Goal: Task Accomplishment & Management: Complete application form

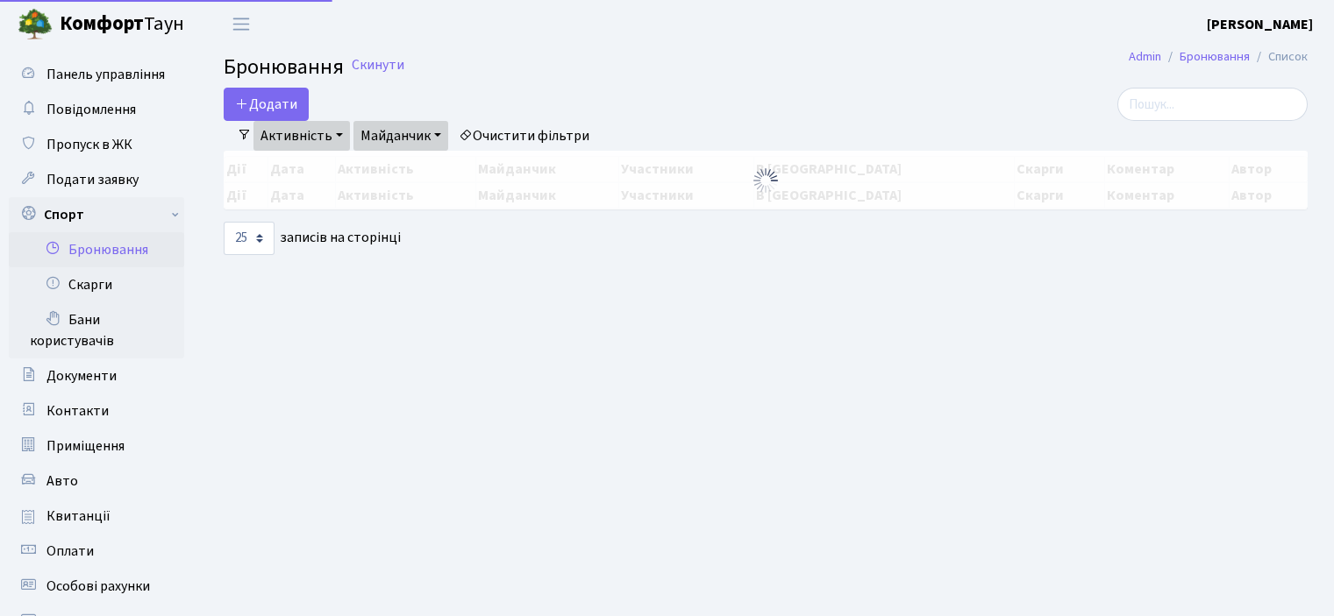
select select "25"
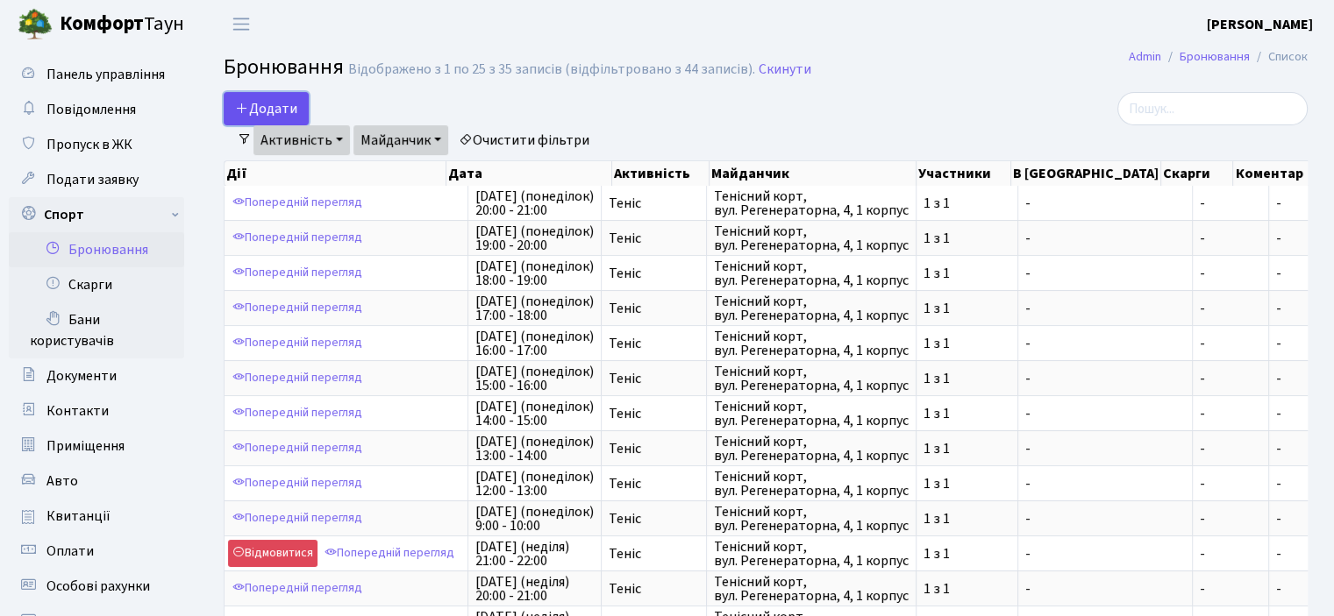
click at [269, 105] on button "Додати" at bounding box center [266, 108] width 85 height 33
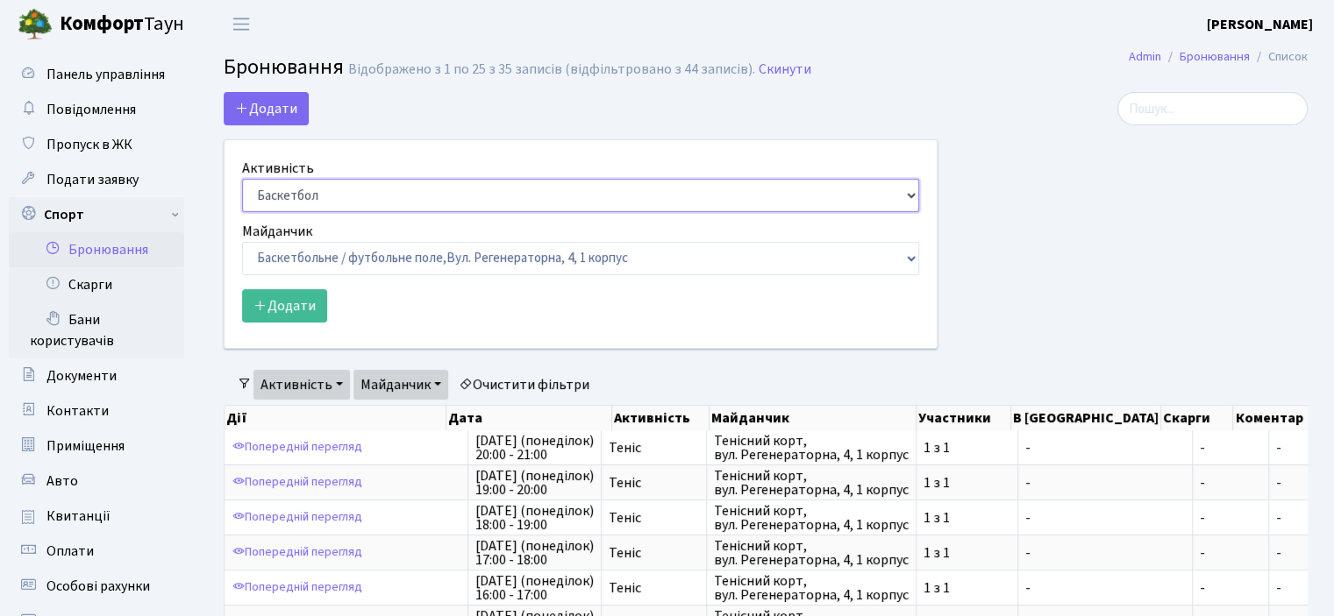
click at [270, 199] on select "Баскетбол Волейбол Йога Катання на роликах Настільний теніс [PERSON_NAME] Фітнес" at bounding box center [580, 195] width 677 height 33
select select "1"
click at [242, 179] on select "Баскетбол Волейбол Йога Катання на роликах Настільний теніс [PERSON_NAME] Фітнес" at bounding box center [580, 195] width 677 height 33
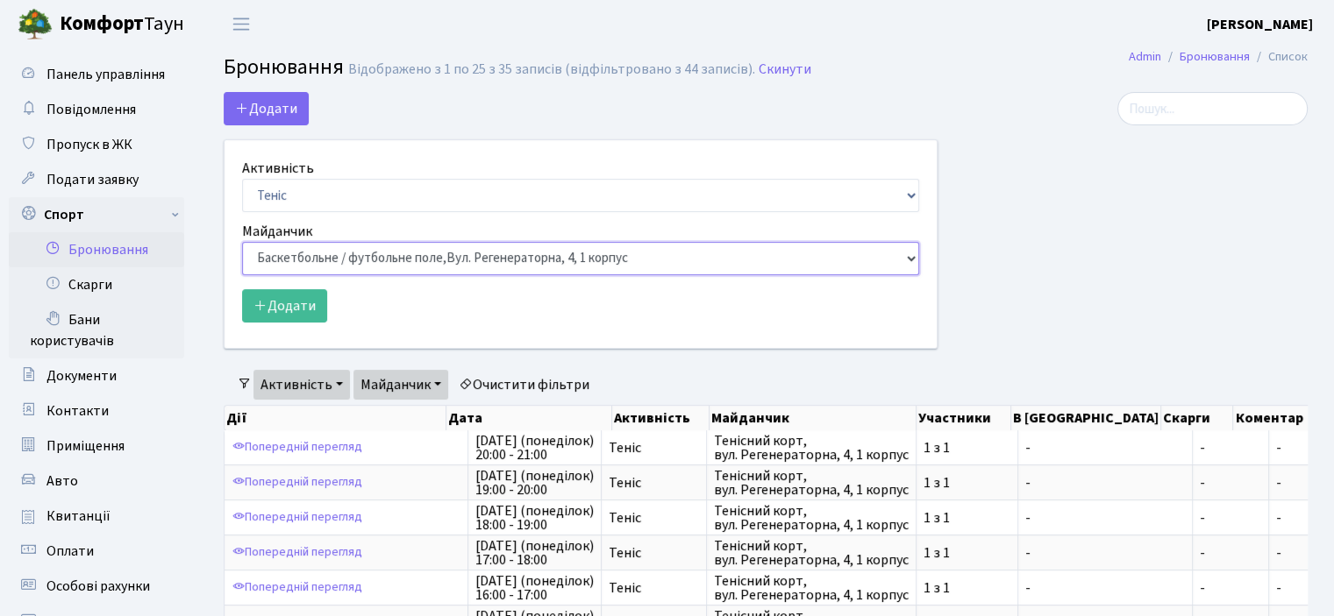
drag, startPoint x: 290, startPoint y: 259, endPoint x: 288, endPoint y: 270, distance: 11.7
click at [290, 259] on select "Баскетбольне / футбольне поле, [GEOGRAPHIC_DATA]. [STREET_ADDRESS]. [STREET_ADD…" at bounding box center [580, 258] width 677 height 33
select select "1"
click at [242, 242] on select "Баскетбольне / футбольне поле, [GEOGRAPHIC_DATA]. [STREET_ADDRESS]. [STREET_ADD…" at bounding box center [580, 258] width 677 height 33
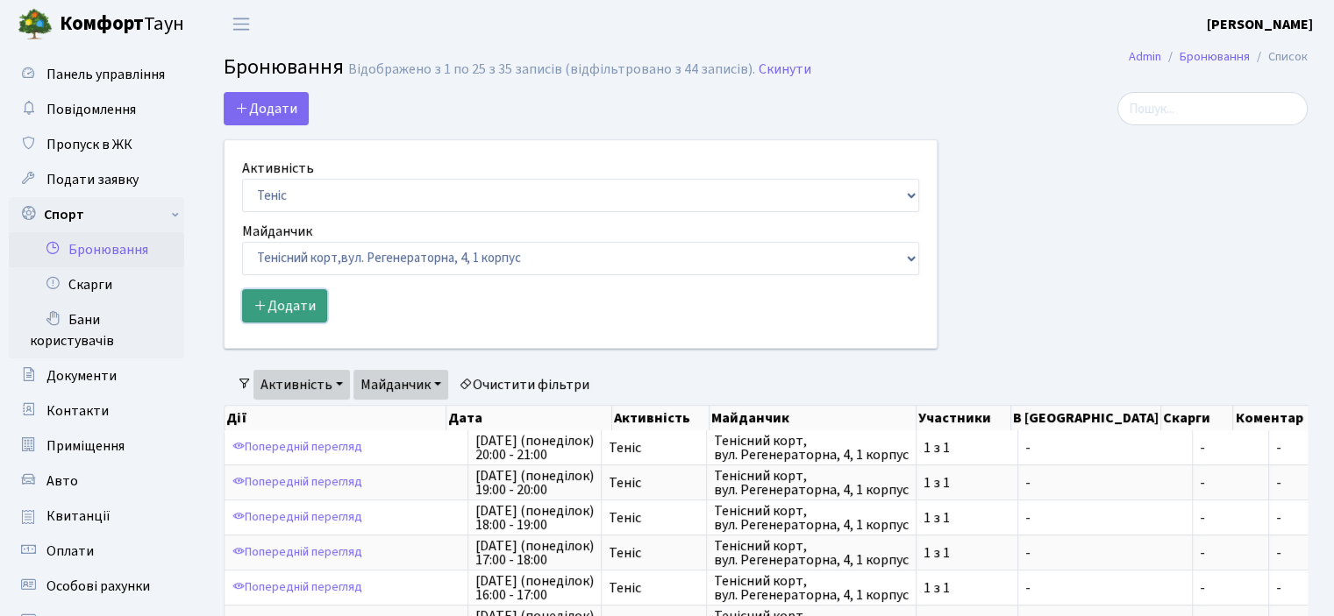
click at [293, 304] on button "Додати" at bounding box center [284, 305] width 85 height 33
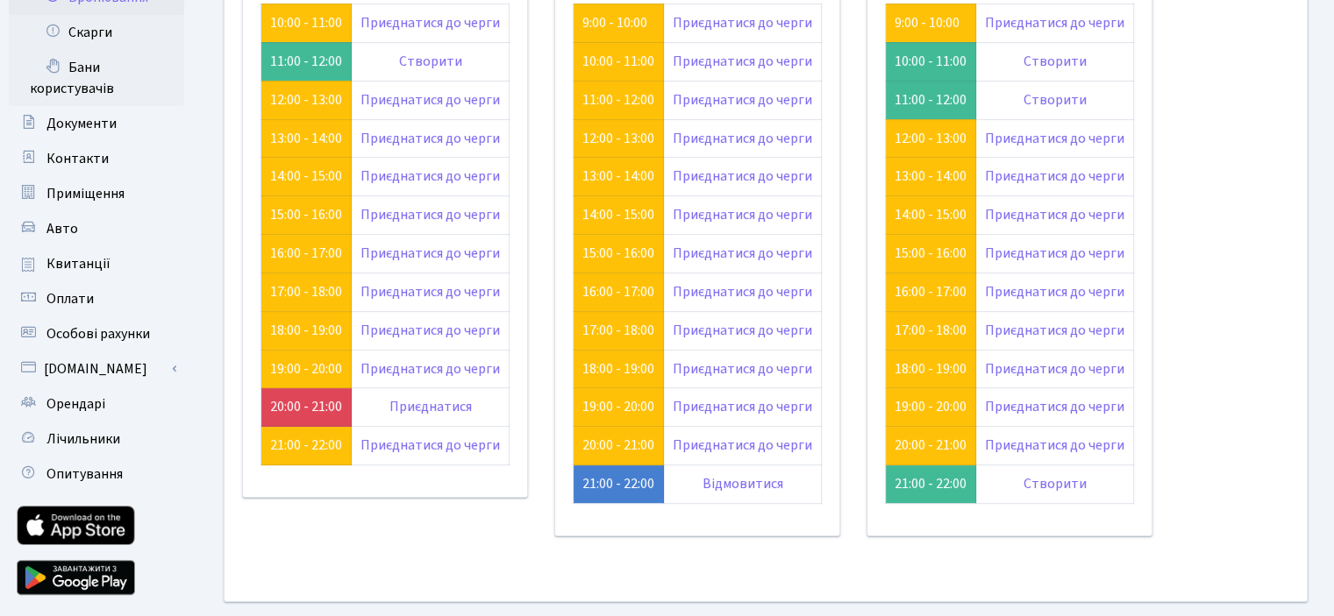
scroll to position [77, 0]
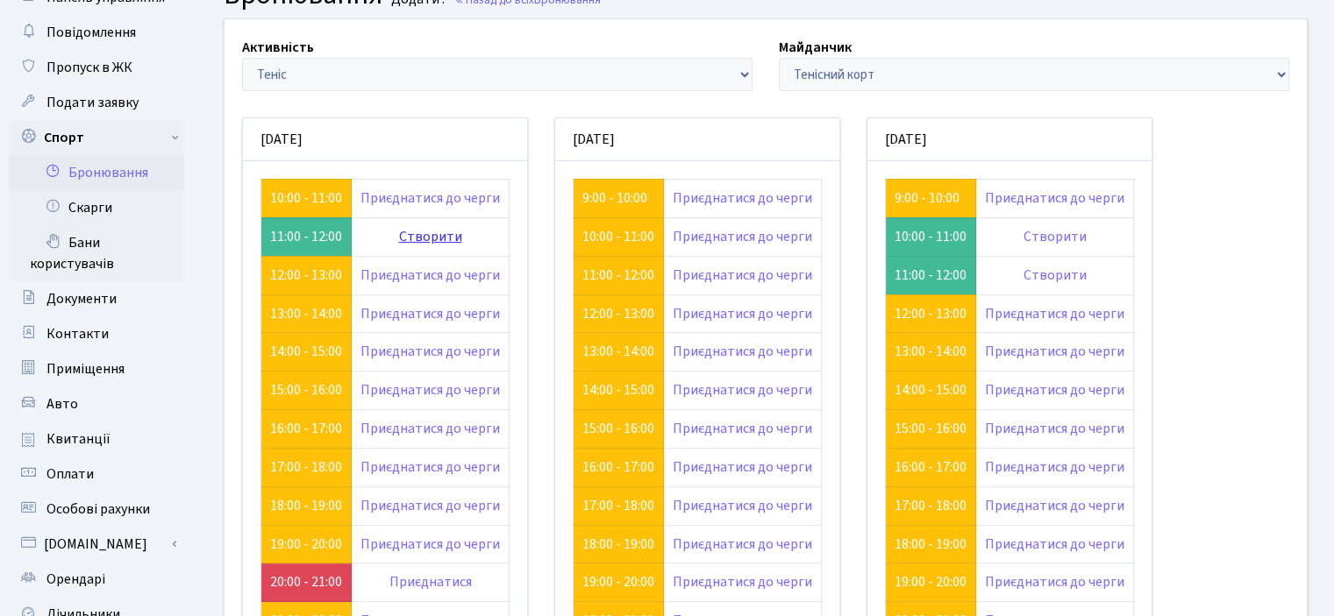
click at [423, 235] on link "Створити" at bounding box center [430, 236] width 63 height 19
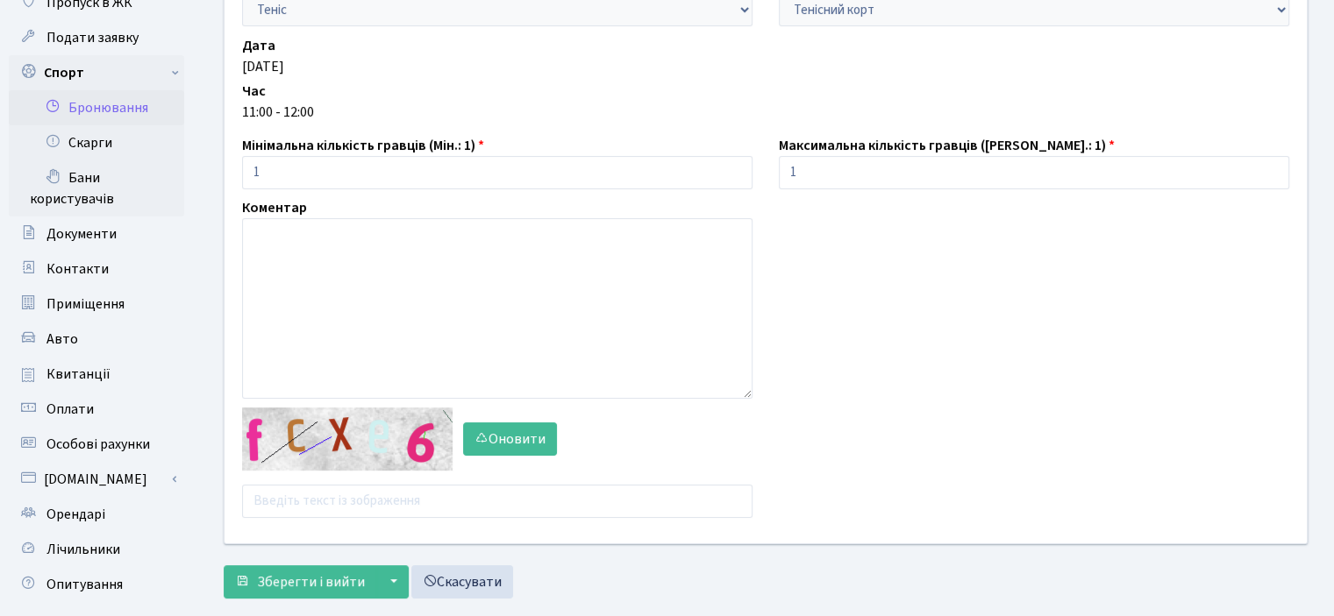
scroll to position [263, 0]
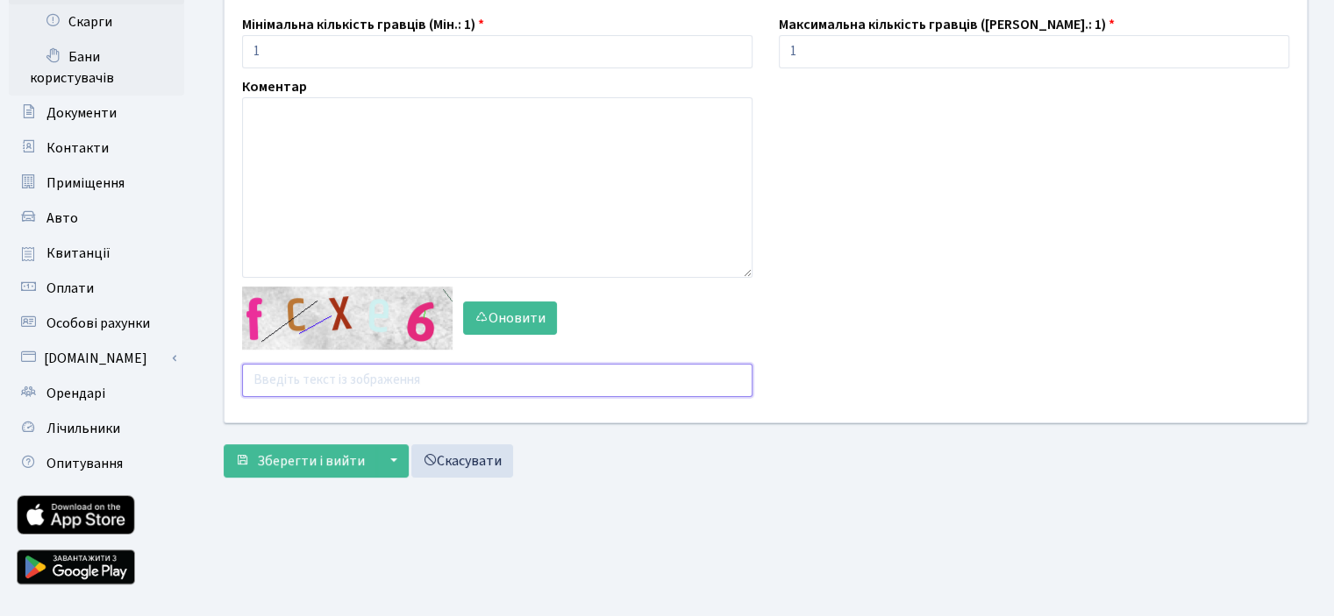
click at [286, 375] on input "text" at bounding box center [497, 380] width 510 height 33
type input "d8zgn"
click at [316, 466] on span "Зберегти і вийти" at bounding box center [311, 461] width 108 height 19
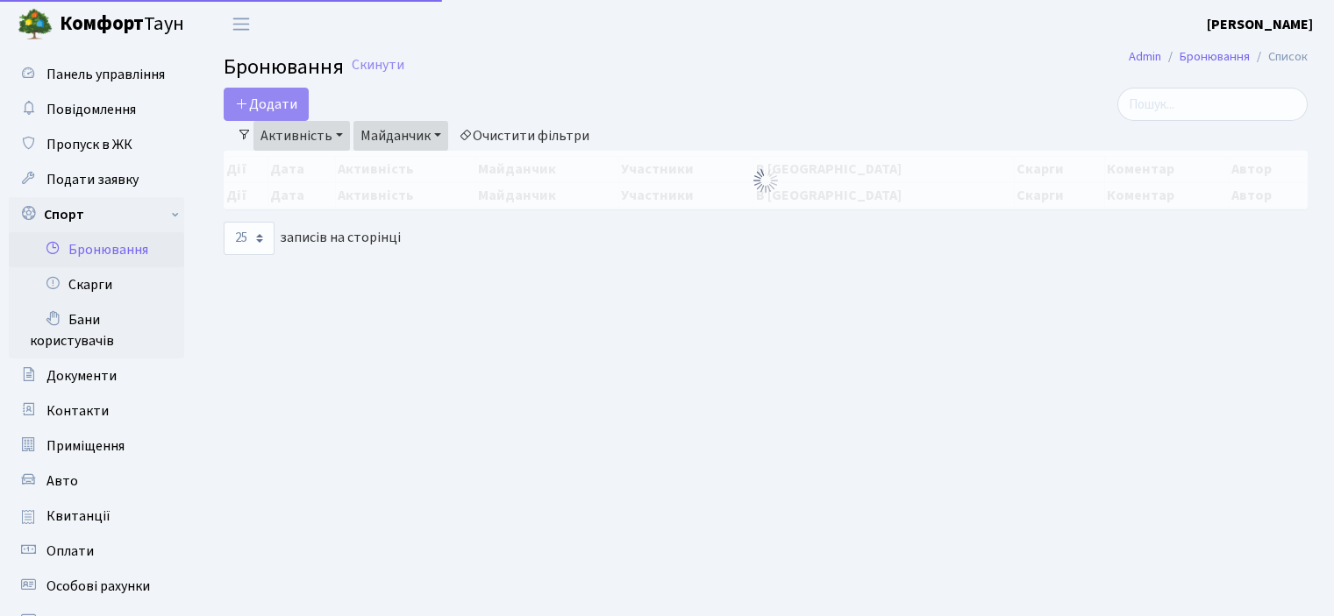
select select "25"
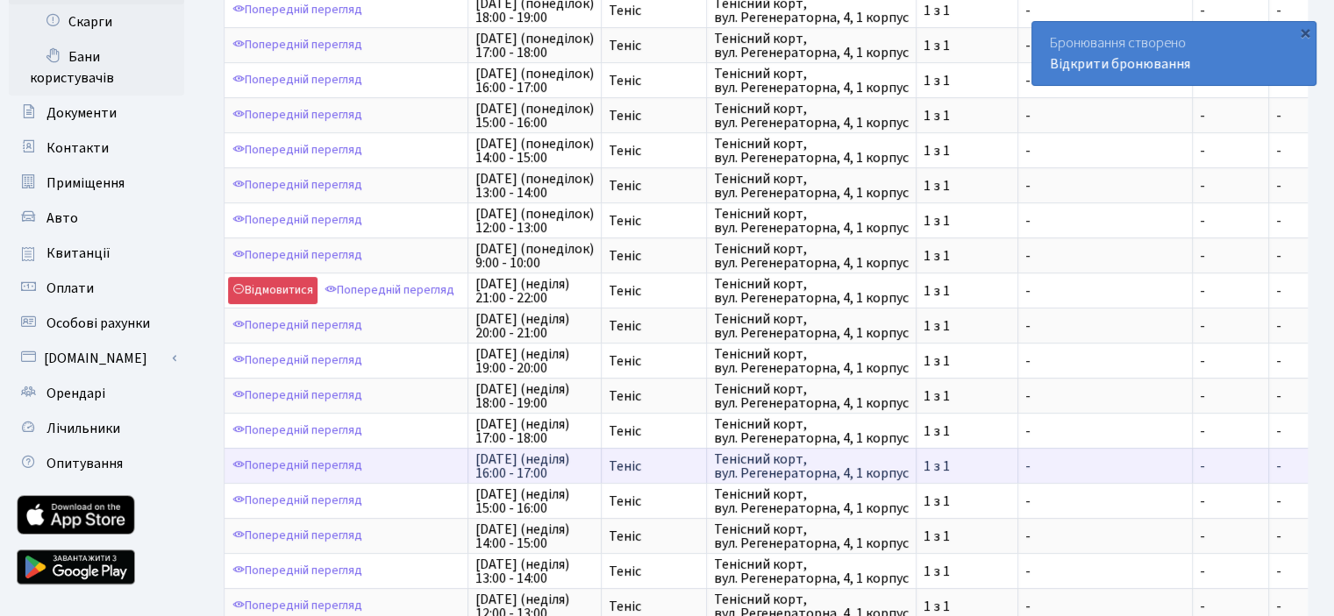
scroll to position [565, 0]
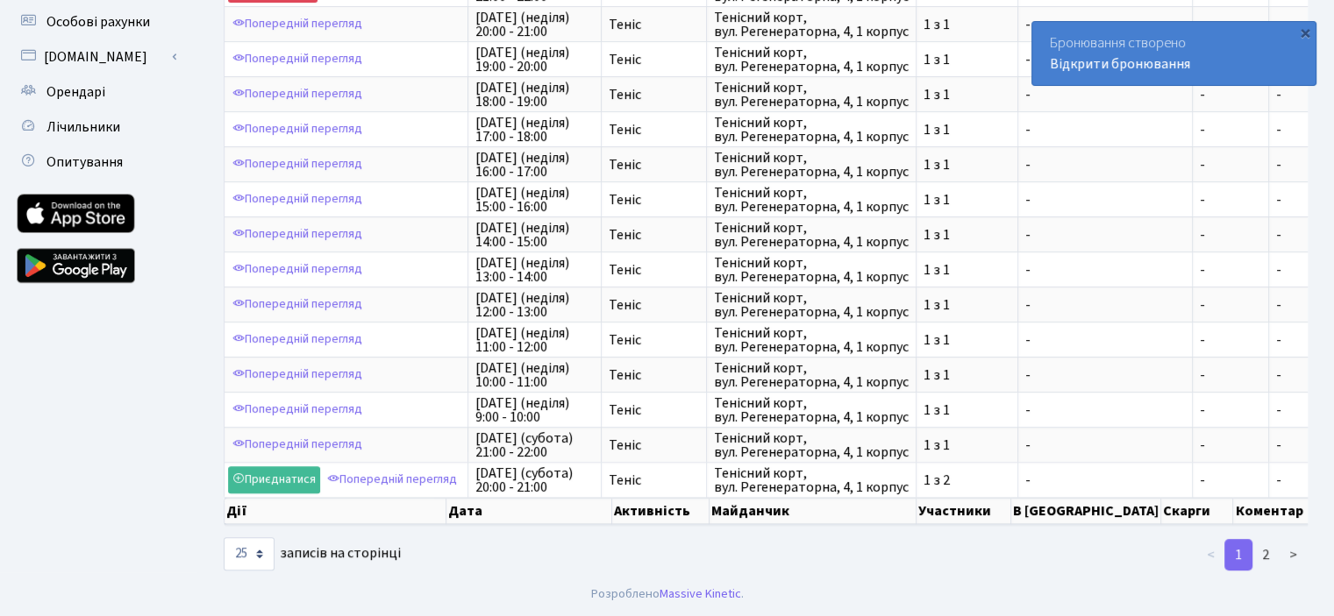
click at [0, 492] on div "Панель управління Повідомлення Пропуск в ЖК Подати заявку Спорт Бронювання Скар…" at bounding box center [98, 28] width 197 height 1089
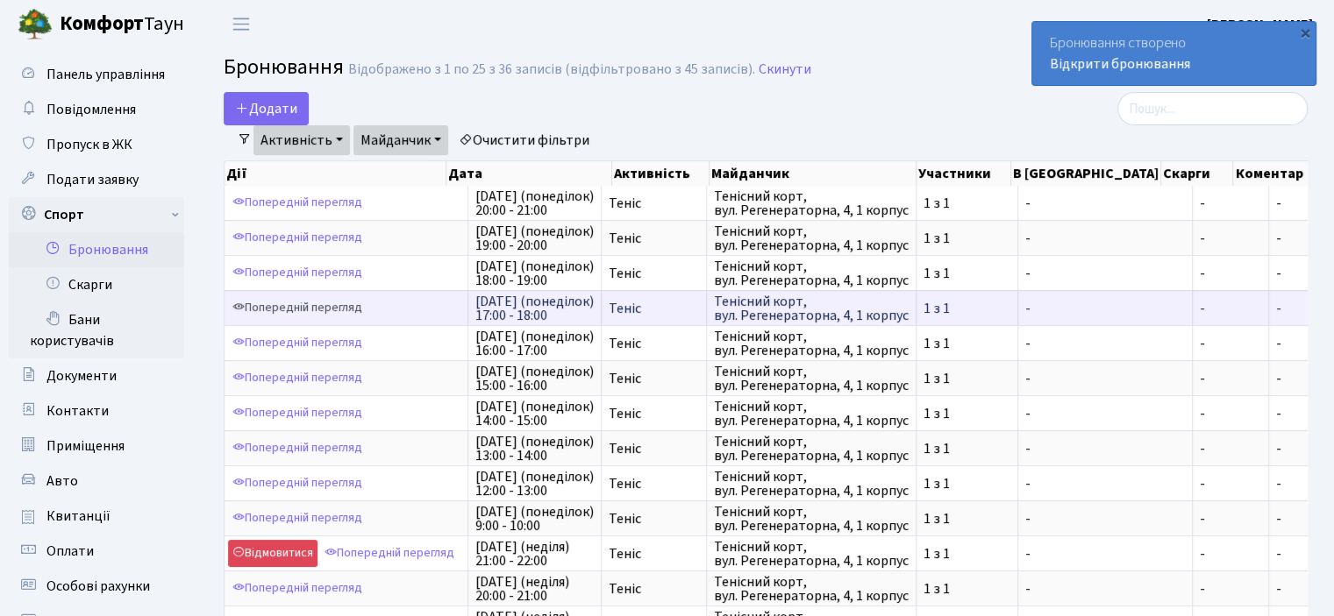
scroll to position [0, 0]
